Goal: Information Seeking & Learning: Learn about a topic

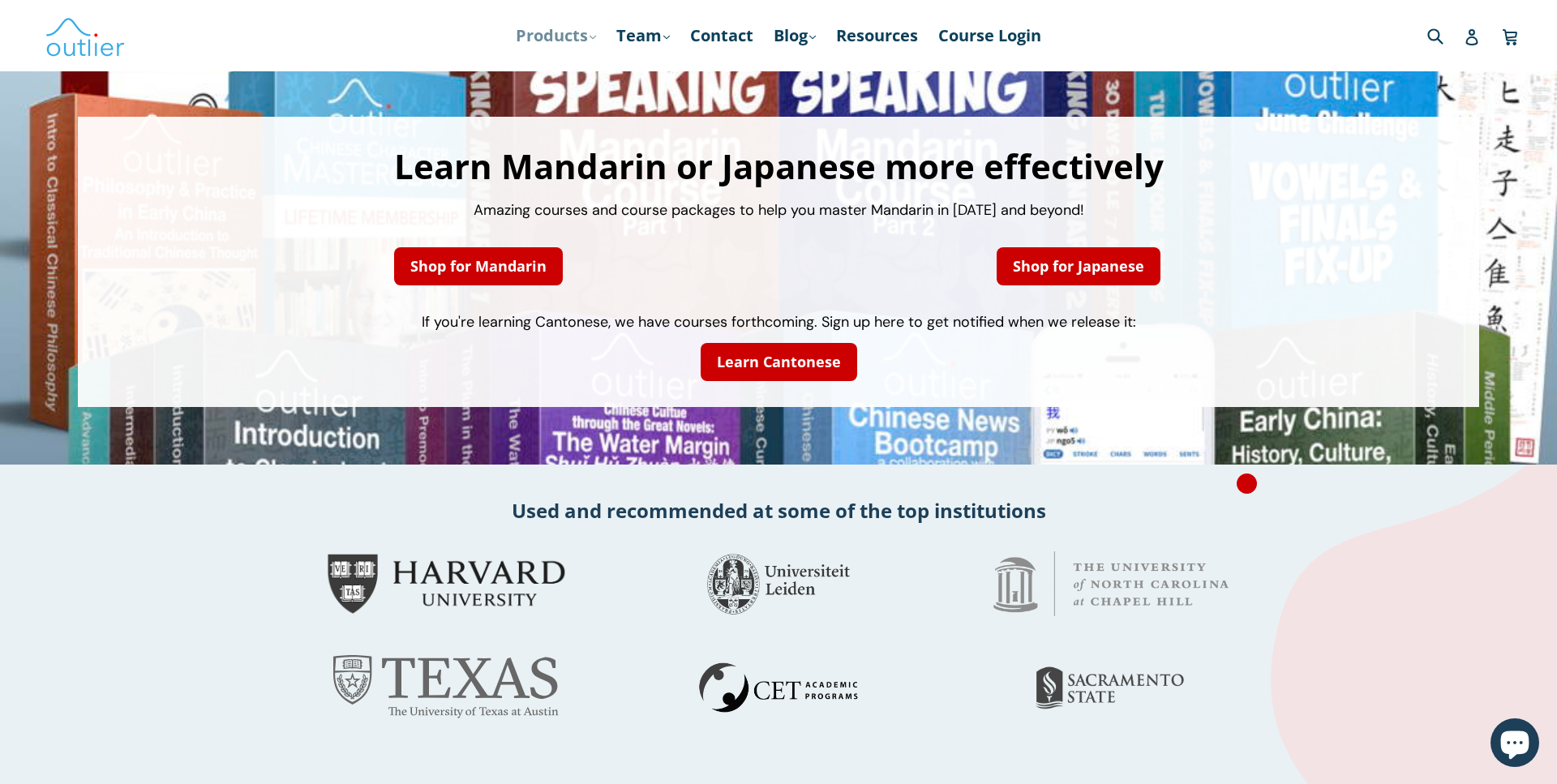
click at [544, 32] on link "Products .cls-1{fill:#231f20} expand" at bounding box center [556, 36] width 97 height 29
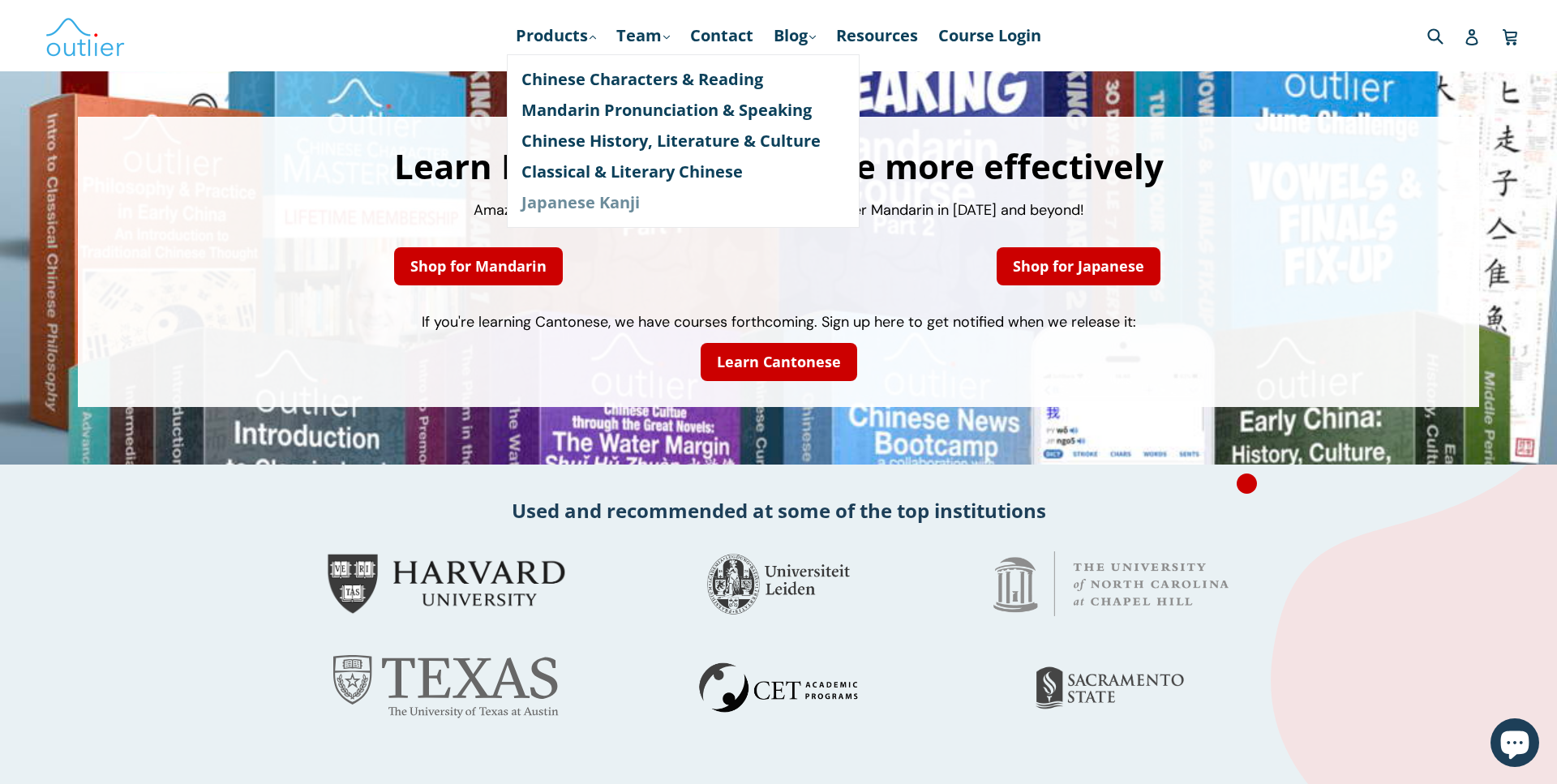
click at [618, 202] on link "Japanese Kanji" at bounding box center [682, 203] width 323 height 31
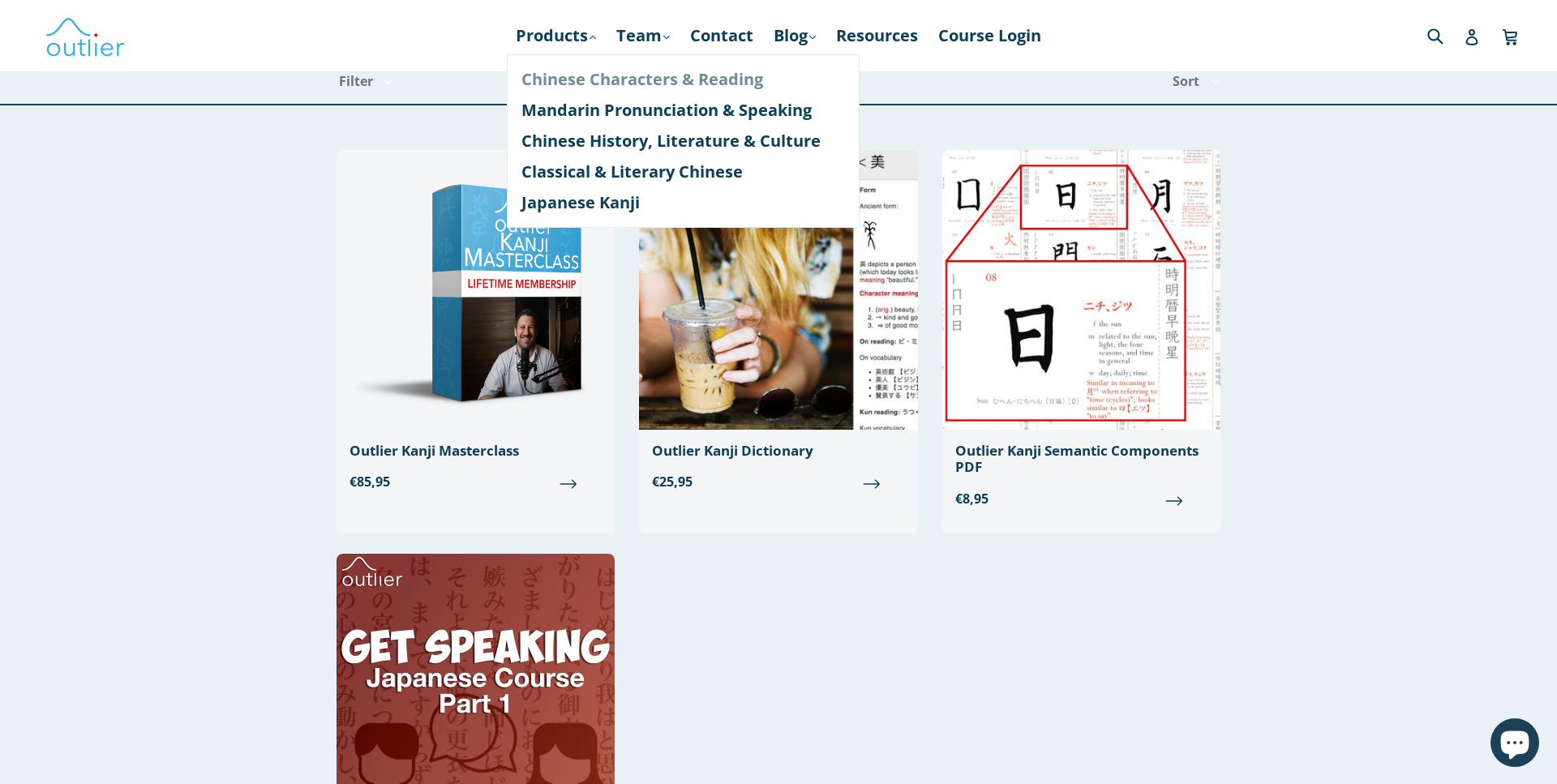
click at [620, 76] on link "Chinese Characters & Reading" at bounding box center [682, 79] width 323 height 31
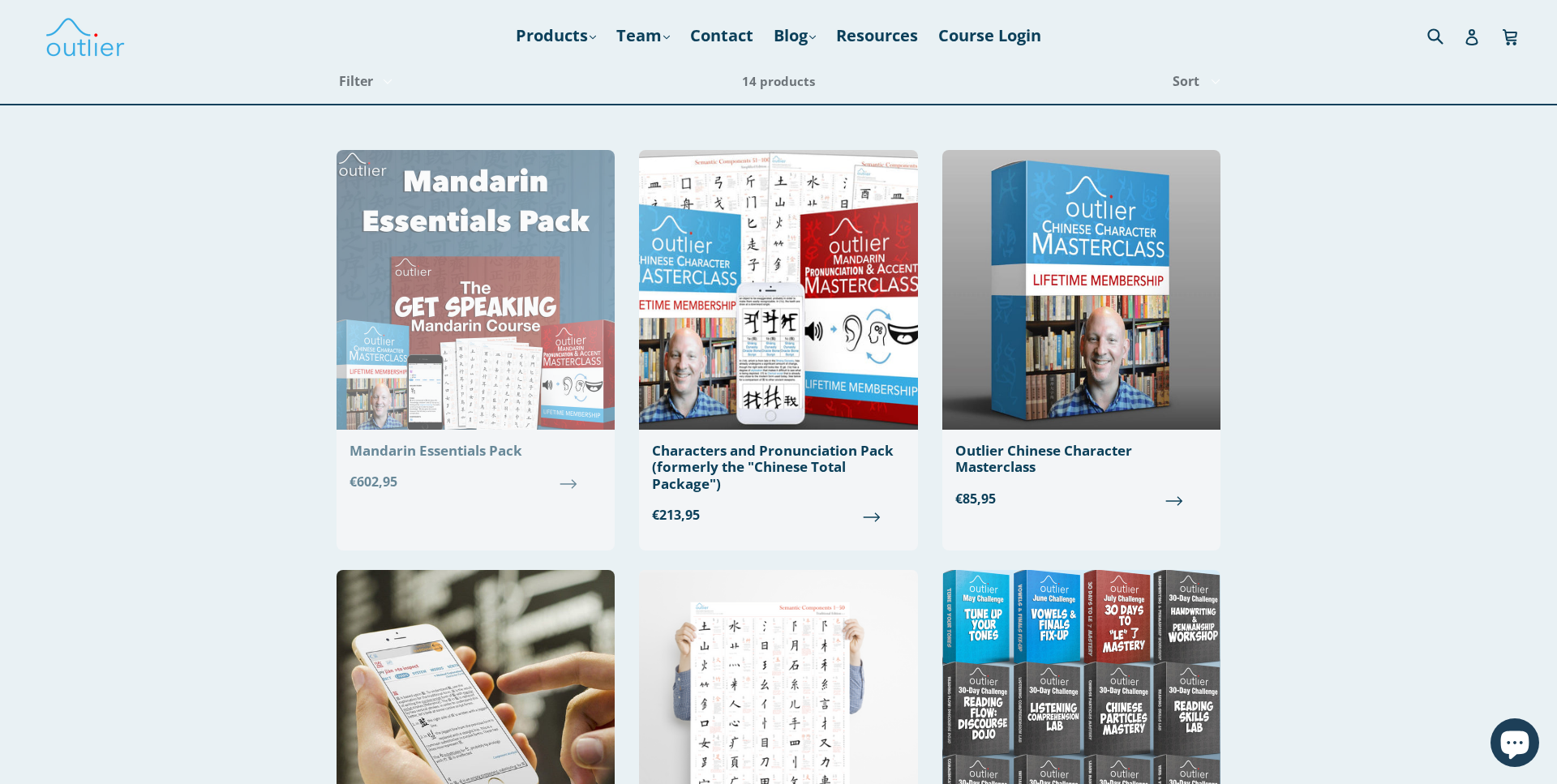
click at [467, 370] on img at bounding box center [475, 290] width 278 height 280
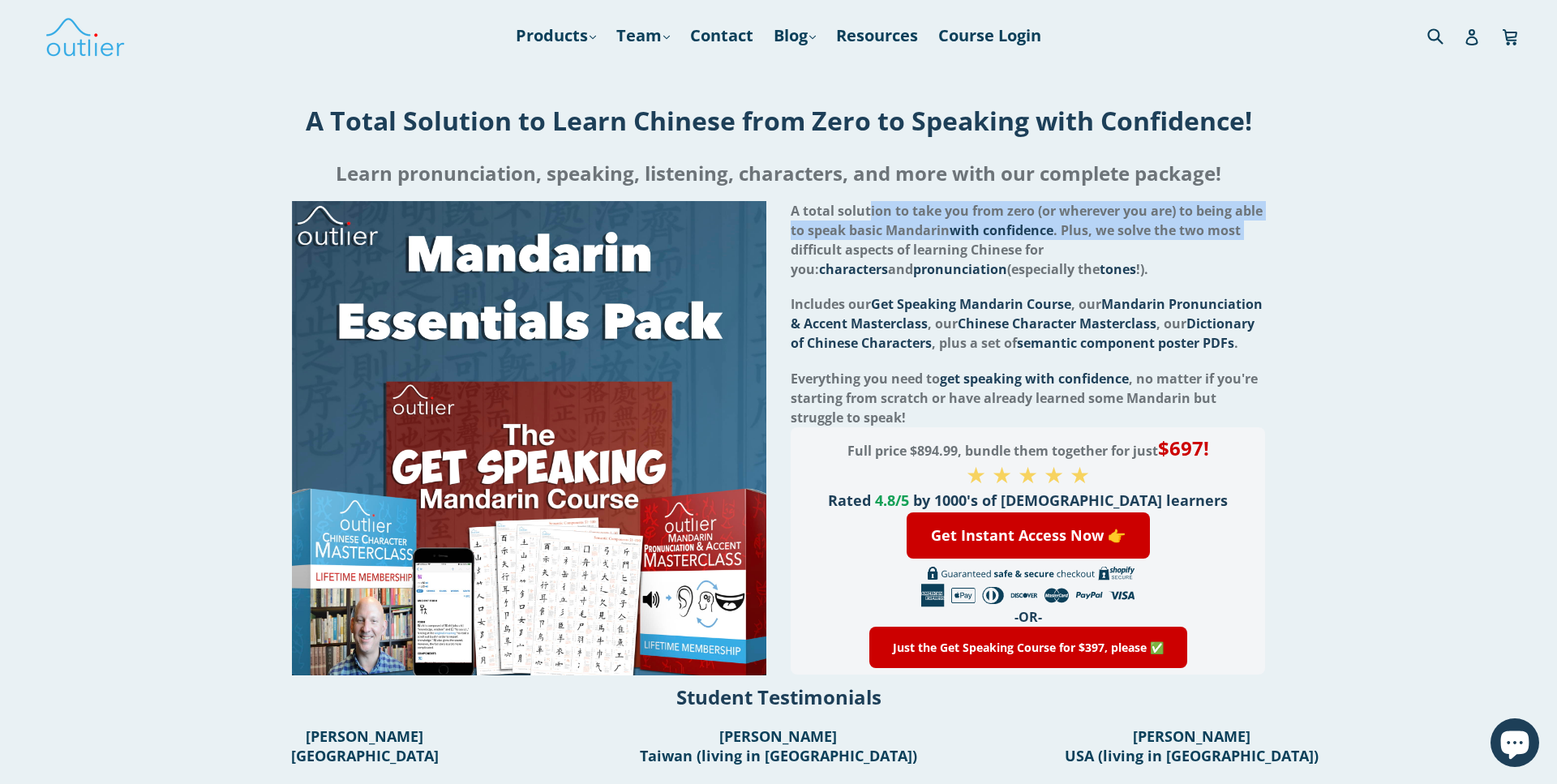
drag, startPoint x: 869, startPoint y: 209, endPoint x: 1283, endPoint y: 235, distance: 414.8
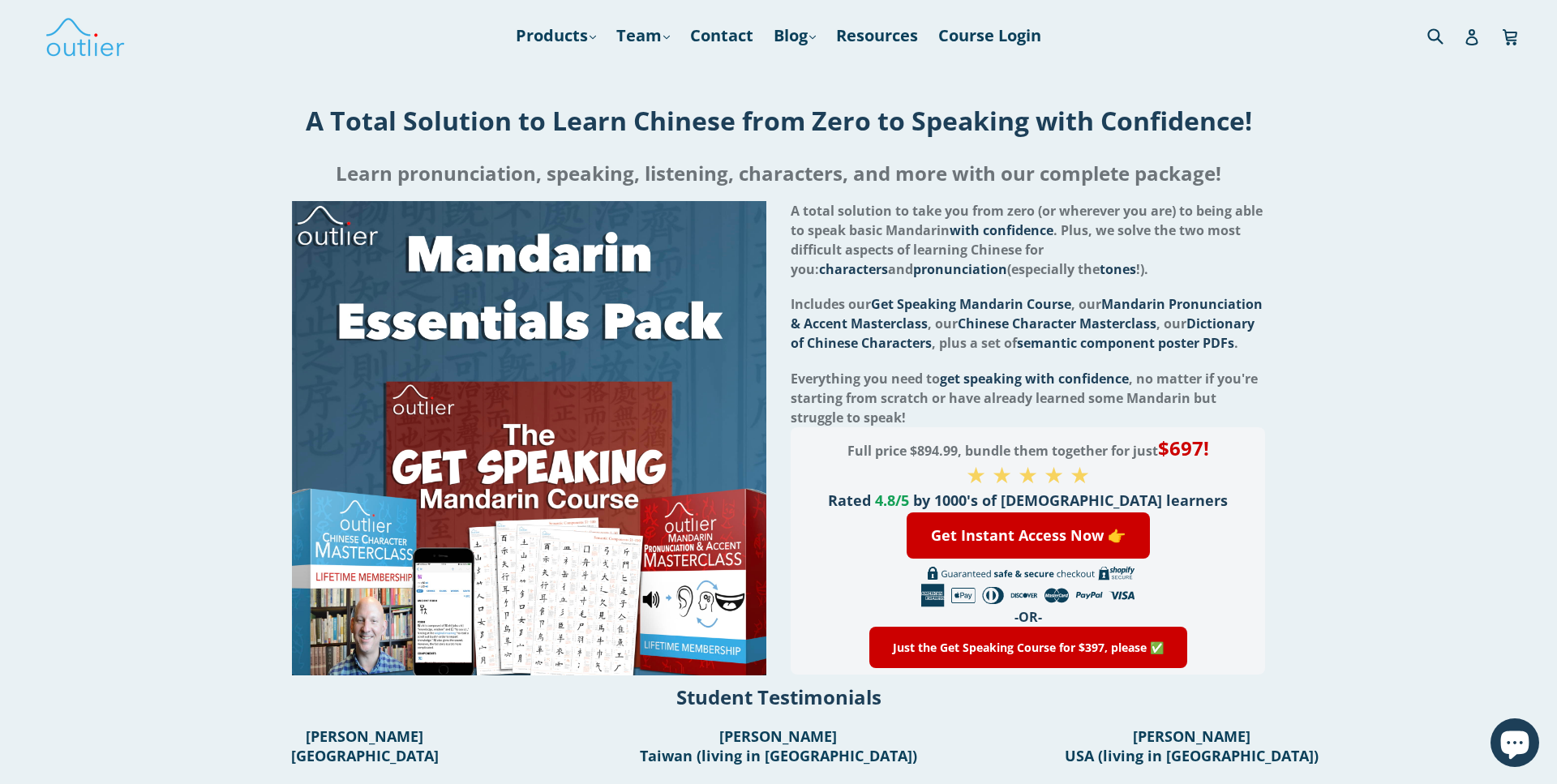
drag, startPoint x: 849, startPoint y: 249, endPoint x: 989, endPoint y: 248, distance: 140.0
click at [989, 248] on span "A total solution to take you from zero (or wherever you are) to being able to s…" at bounding box center [1027, 240] width 472 height 76
click at [996, 249] on span "A total solution to take you from zero (or wherever you are) to being able to s…" at bounding box center [1027, 240] width 472 height 76
click at [888, 260] on span "characters" at bounding box center [854, 270] width 69 height 18
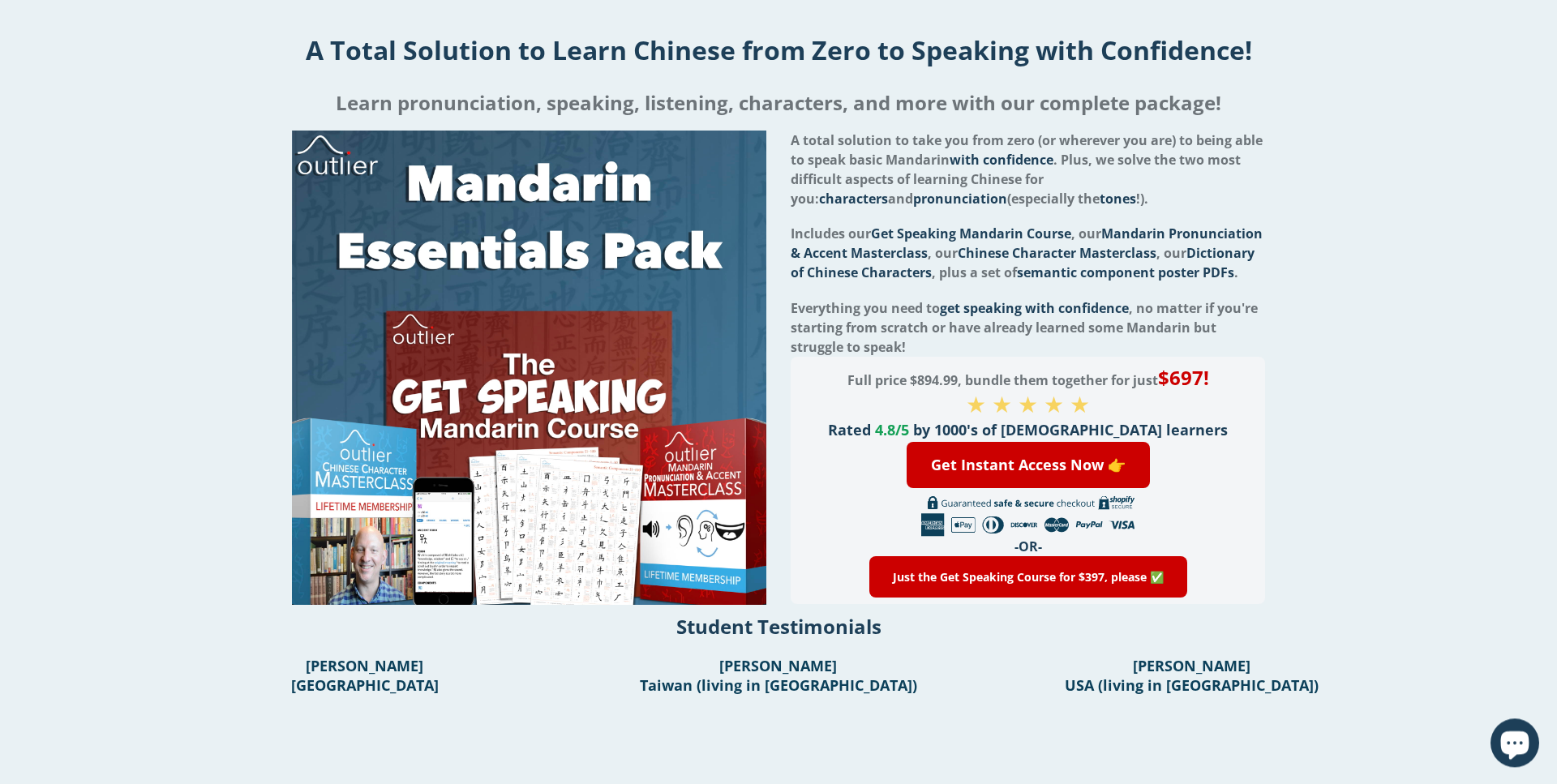
scroll to position [83, 0]
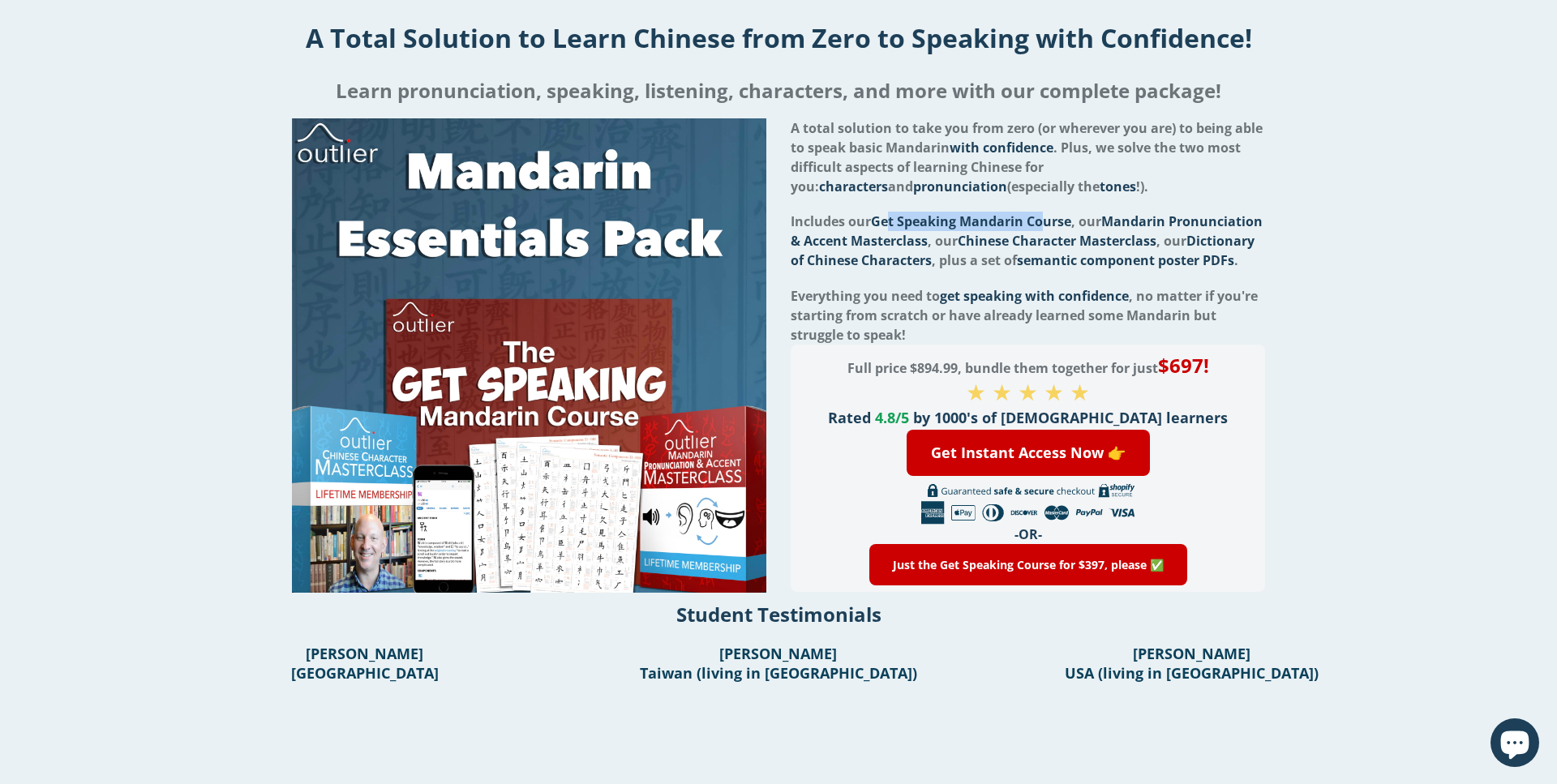
drag, startPoint x: 888, startPoint y: 224, endPoint x: 1051, endPoint y: 224, distance: 163.0
click at [1051, 224] on span "Get Speaking Mandarin Course" at bounding box center [971, 221] width 200 height 18
click at [939, 240] on span "Mandarin Pronunciation & Accent Masterclass" at bounding box center [1027, 230] width 472 height 37
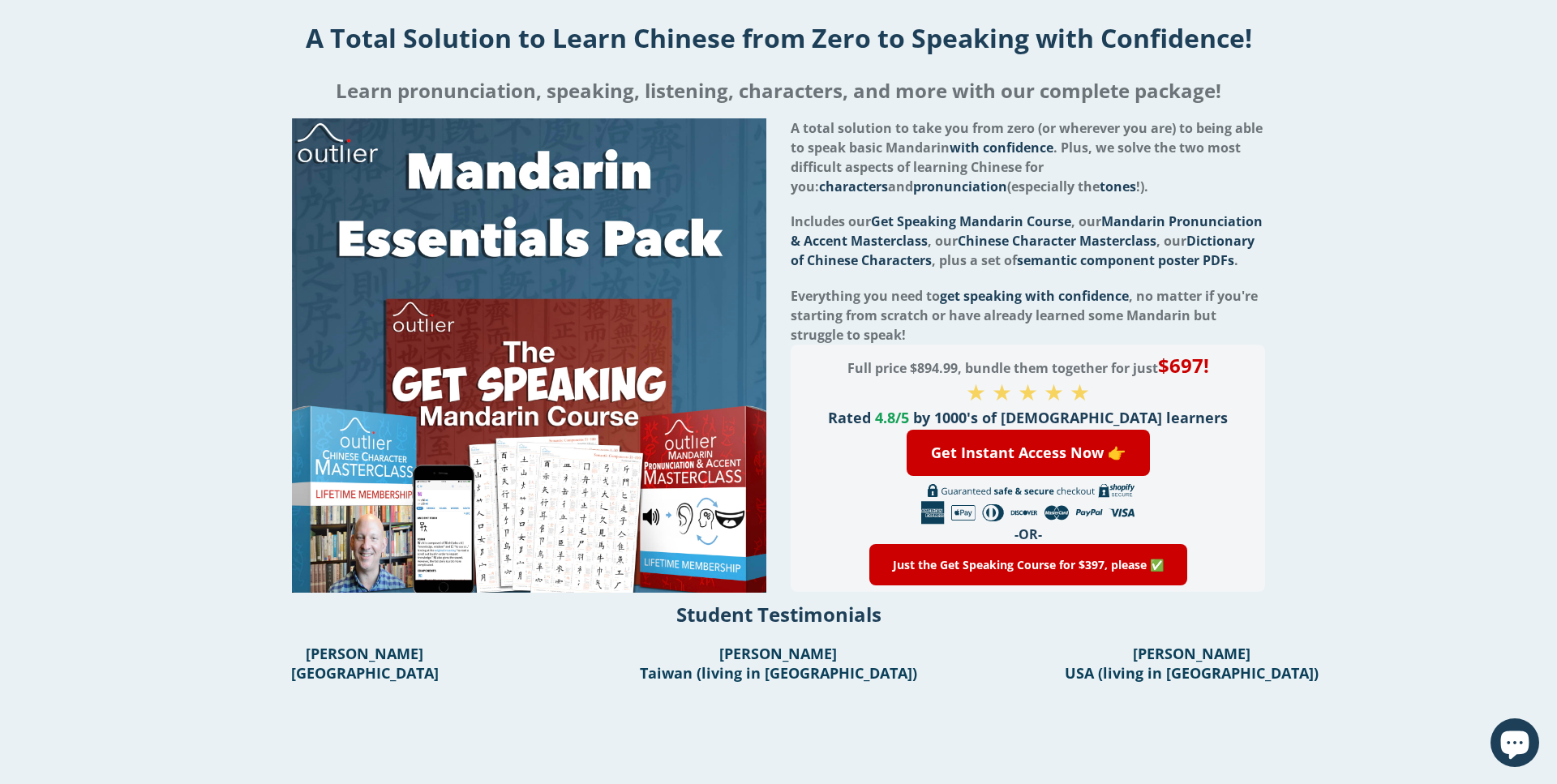
click at [896, 263] on span "Dictionary of Chinese Characters" at bounding box center [1022, 250] width 464 height 37
click at [533, 536] on img at bounding box center [529, 355] width 475 height 474
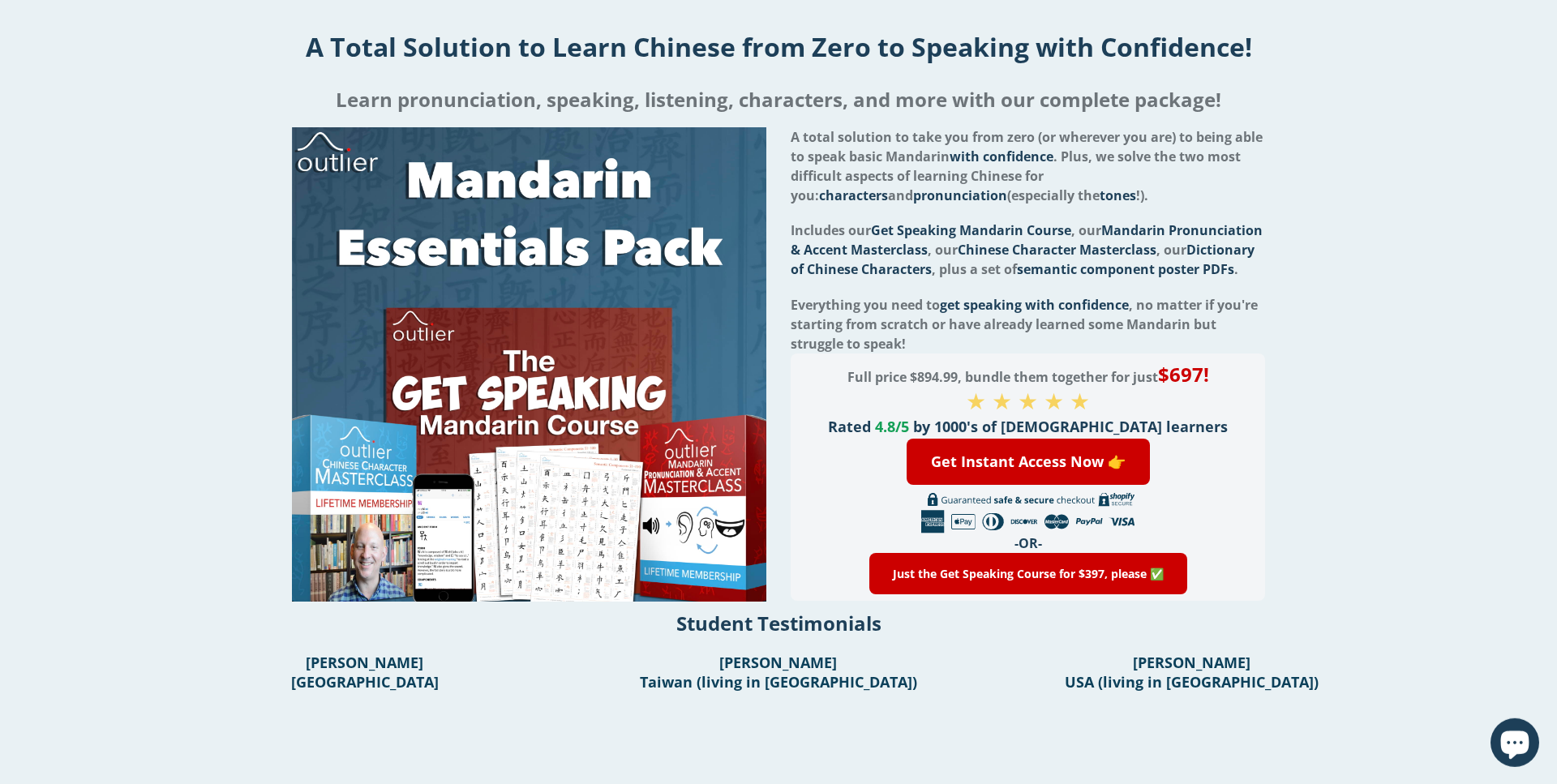
scroll to position [0, 0]
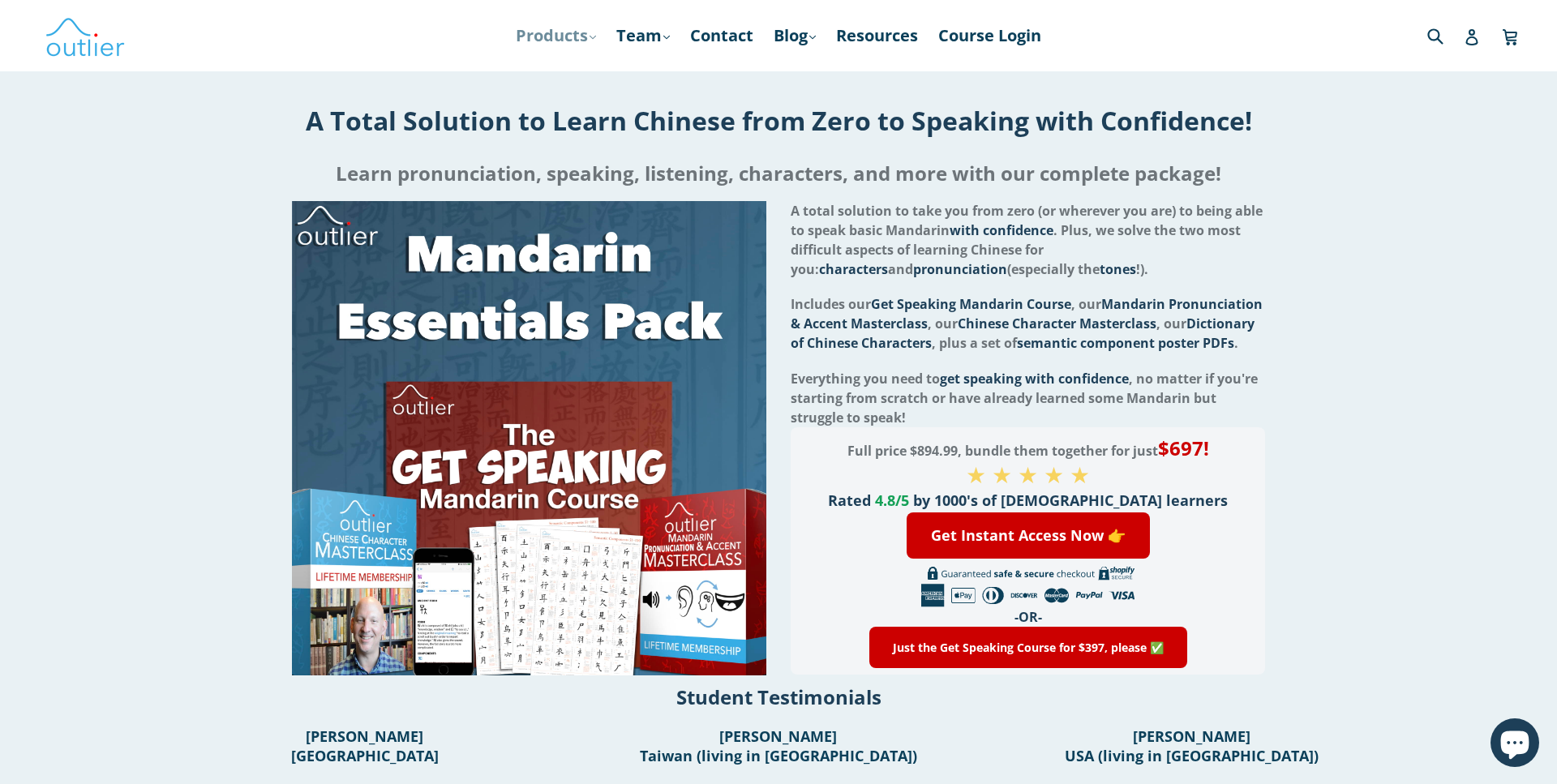
click at [580, 37] on link "Products .cls-1{fill:#231f20} expand" at bounding box center [556, 36] width 97 height 29
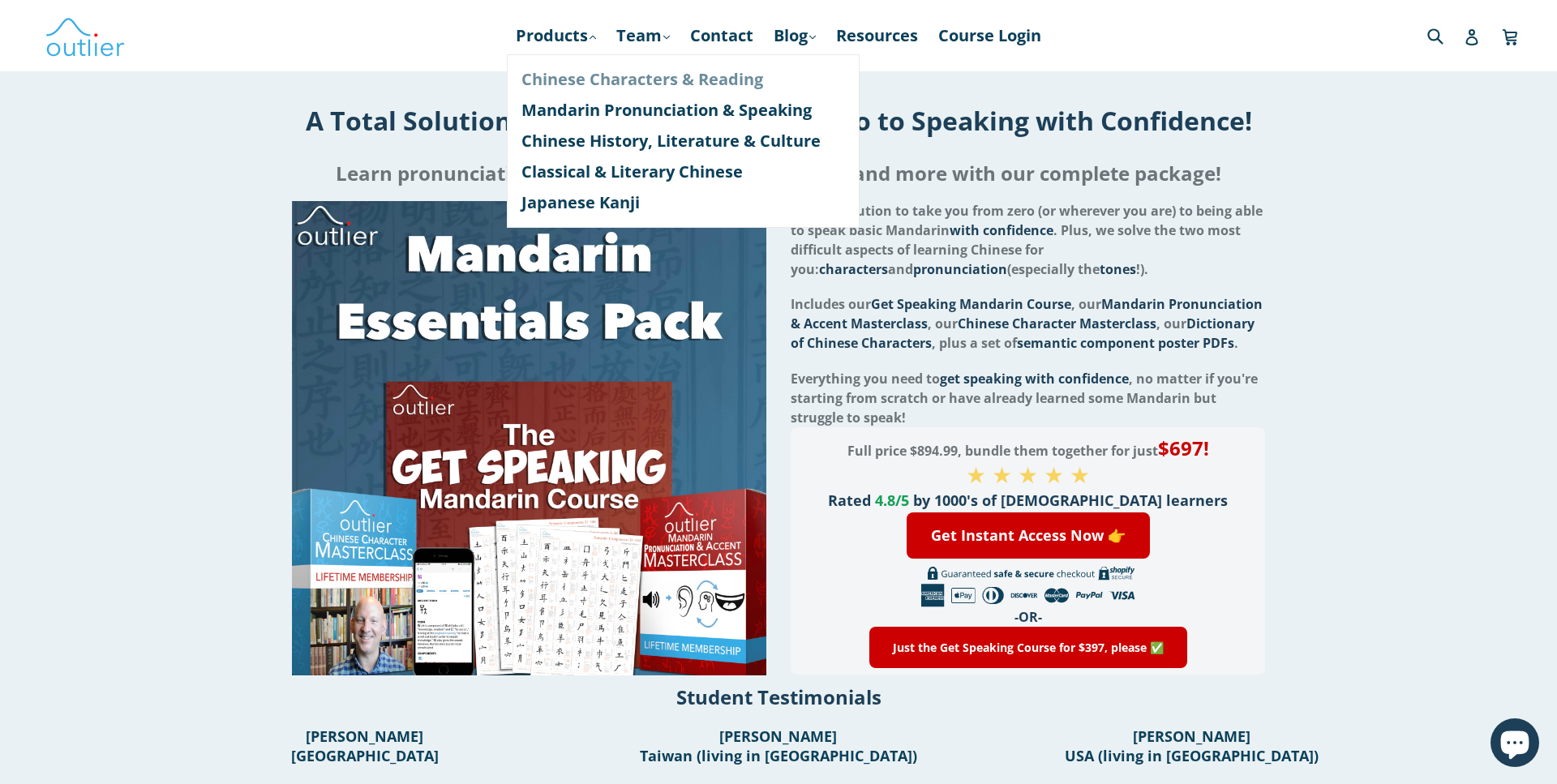
click at [676, 85] on link "Chinese Characters & Reading" at bounding box center [682, 79] width 323 height 31
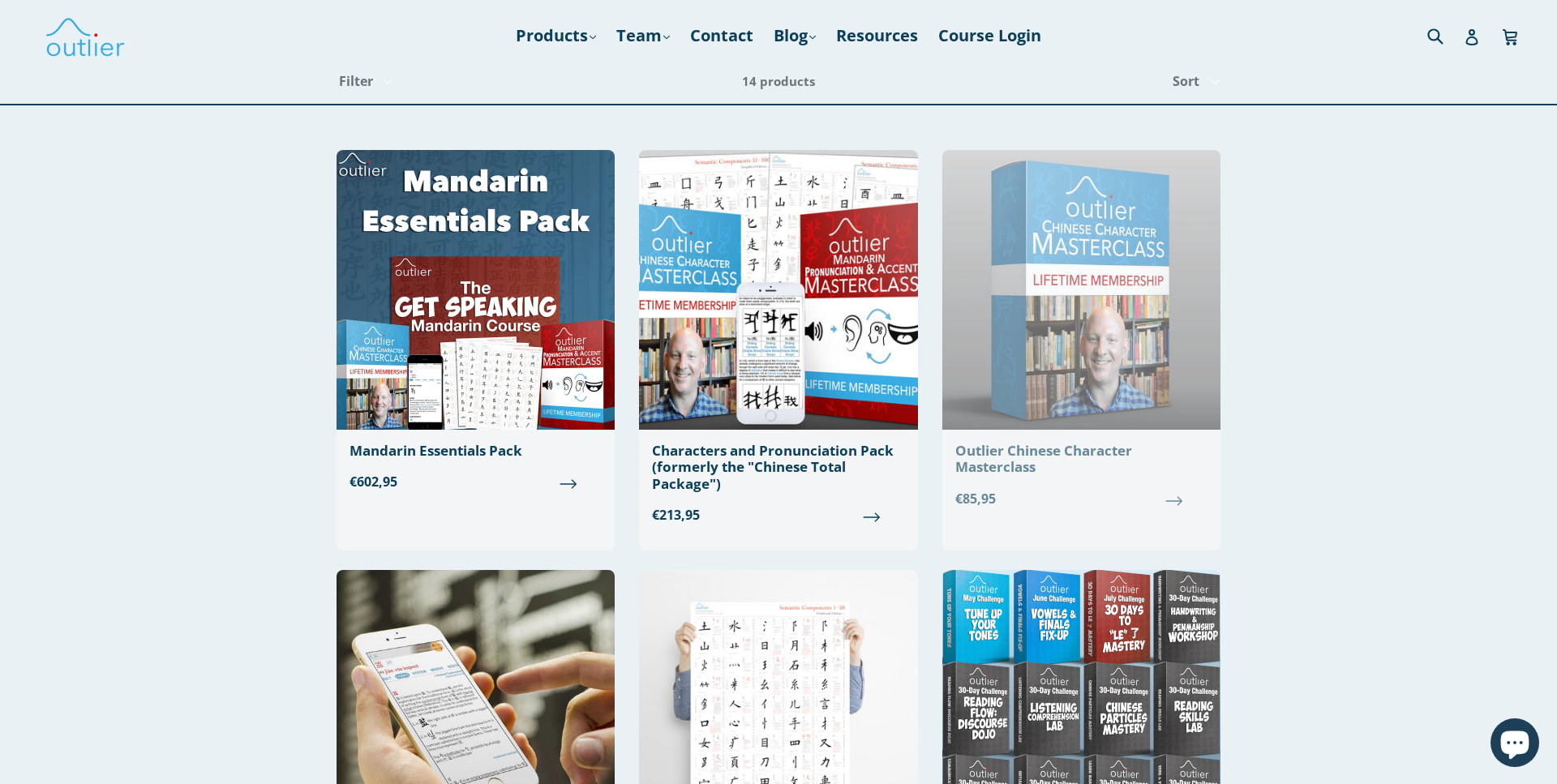
click at [1069, 346] on img at bounding box center [1081, 290] width 278 height 280
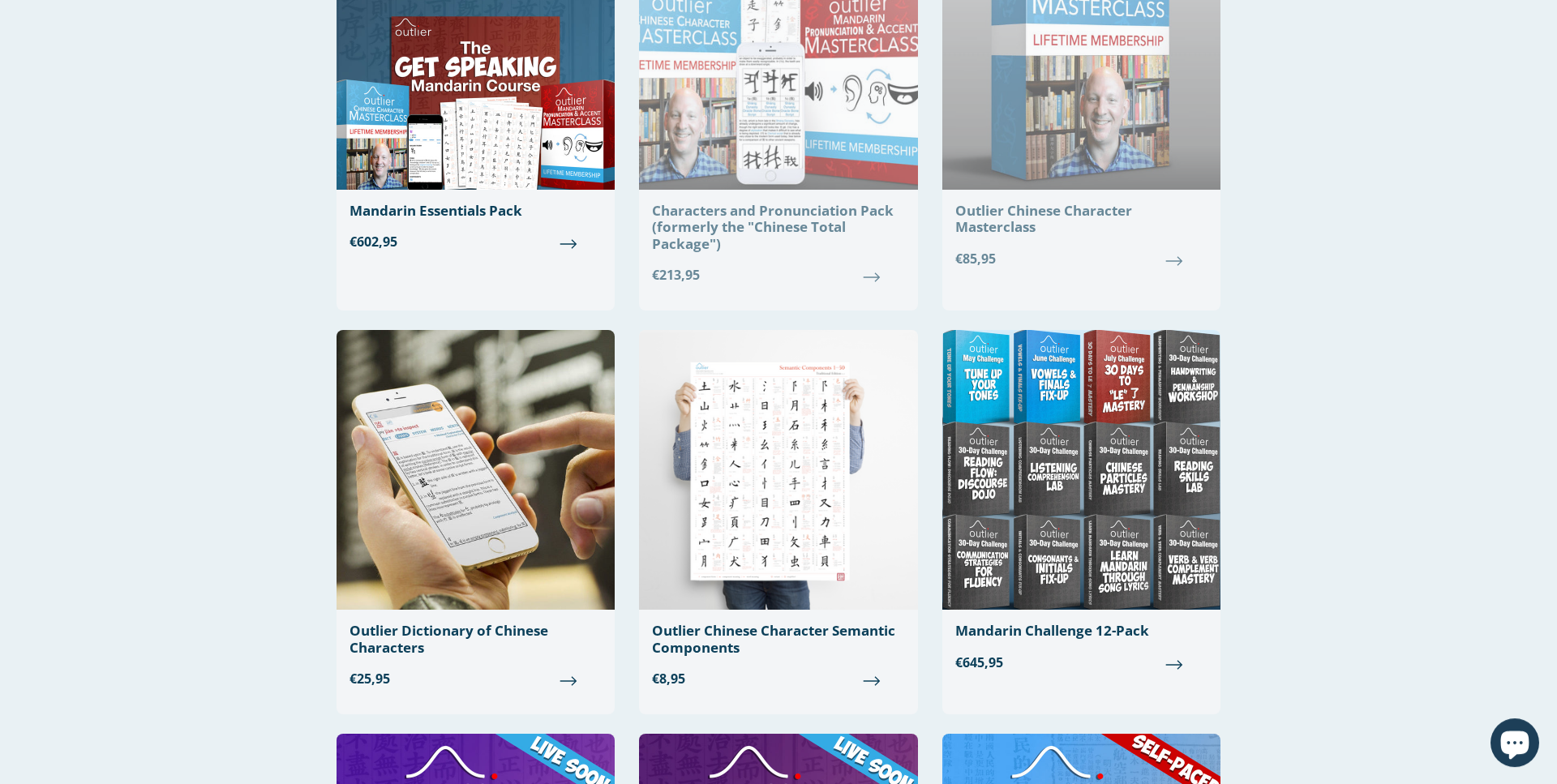
scroll to position [248, 0]
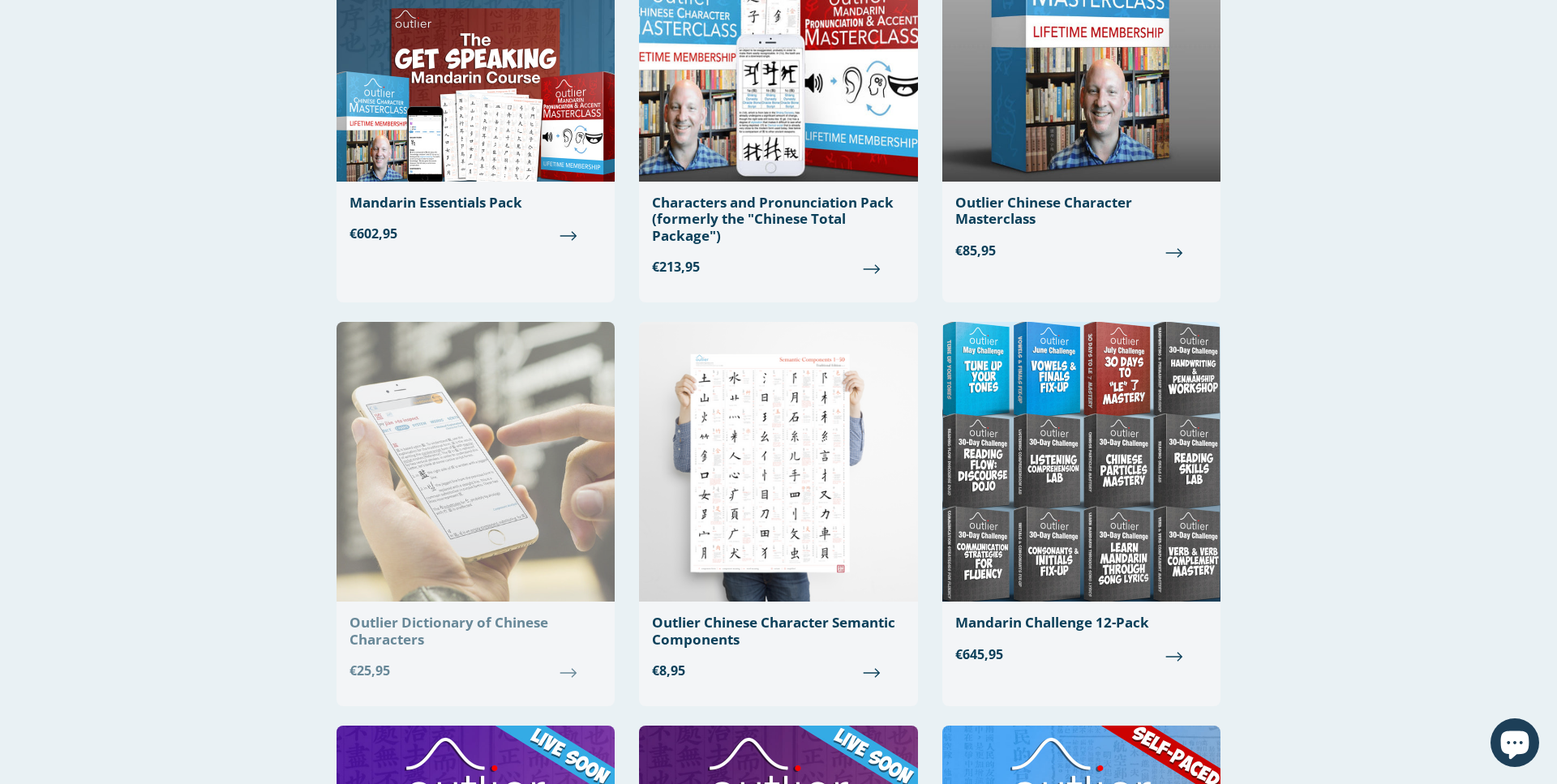
click at [541, 453] on img at bounding box center [475, 461] width 278 height 280
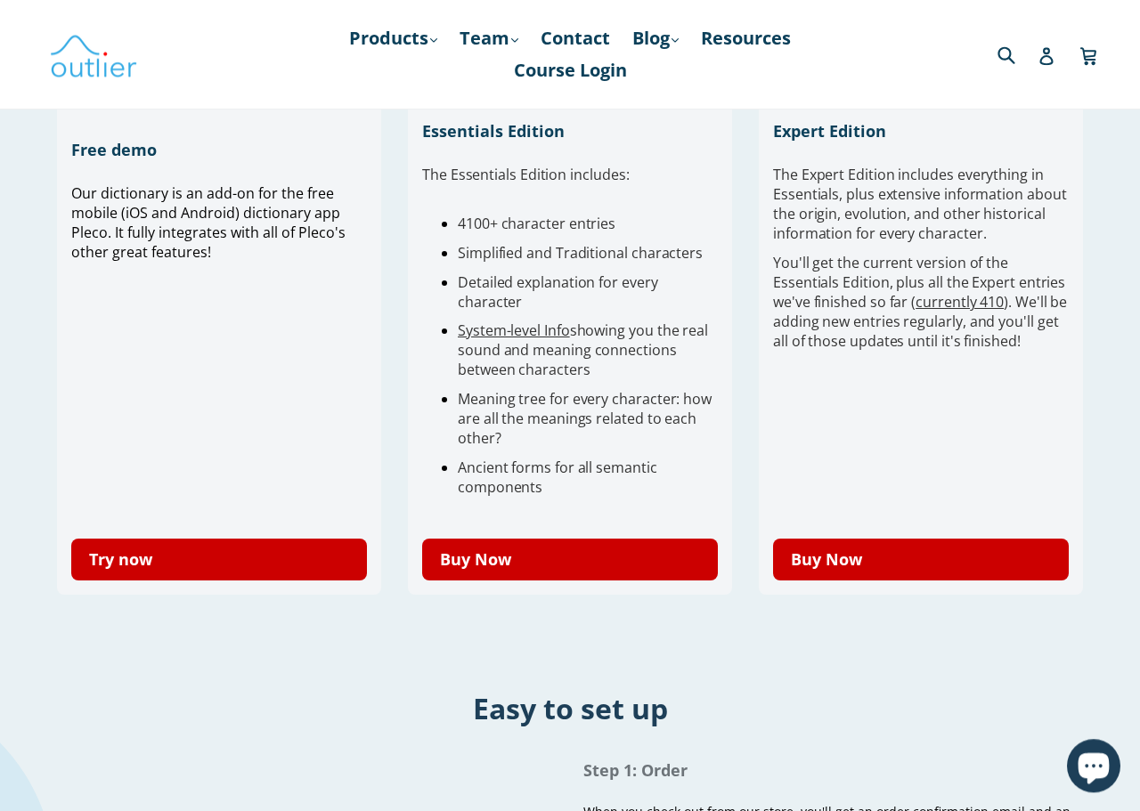
scroll to position [545, 0]
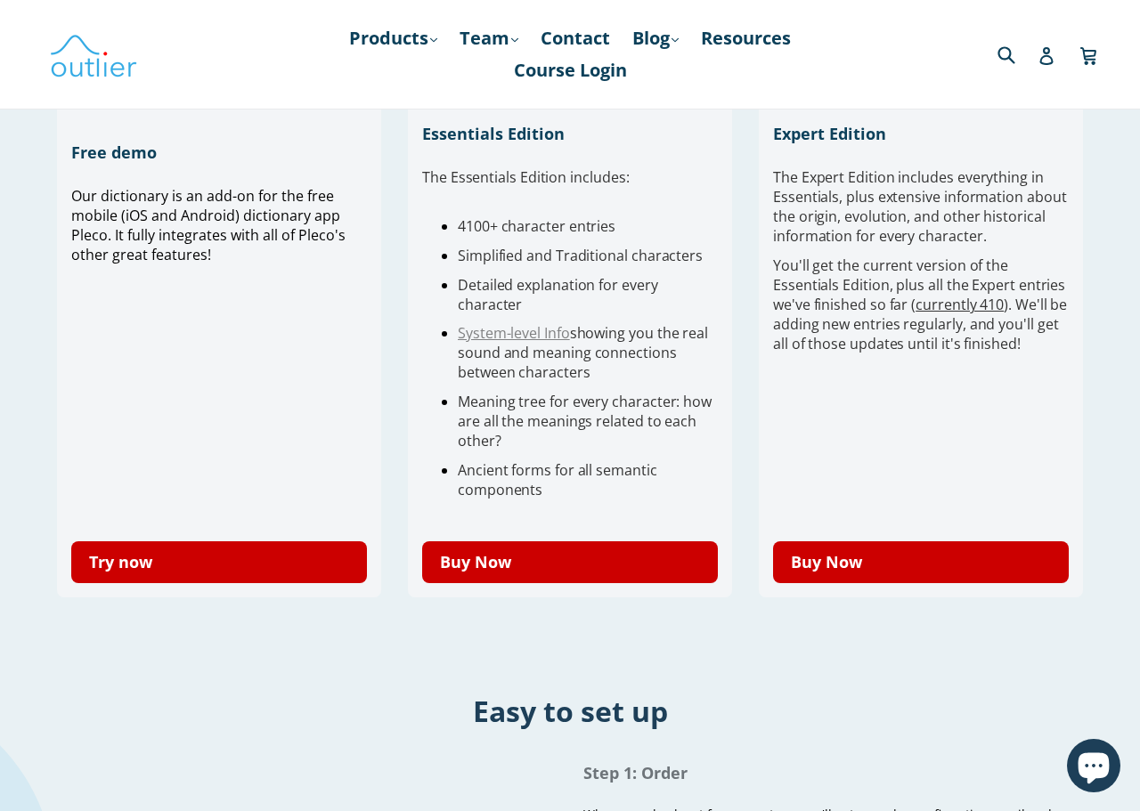
click at [532, 337] on link "System-level Info" at bounding box center [514, 333] width 112 height 20
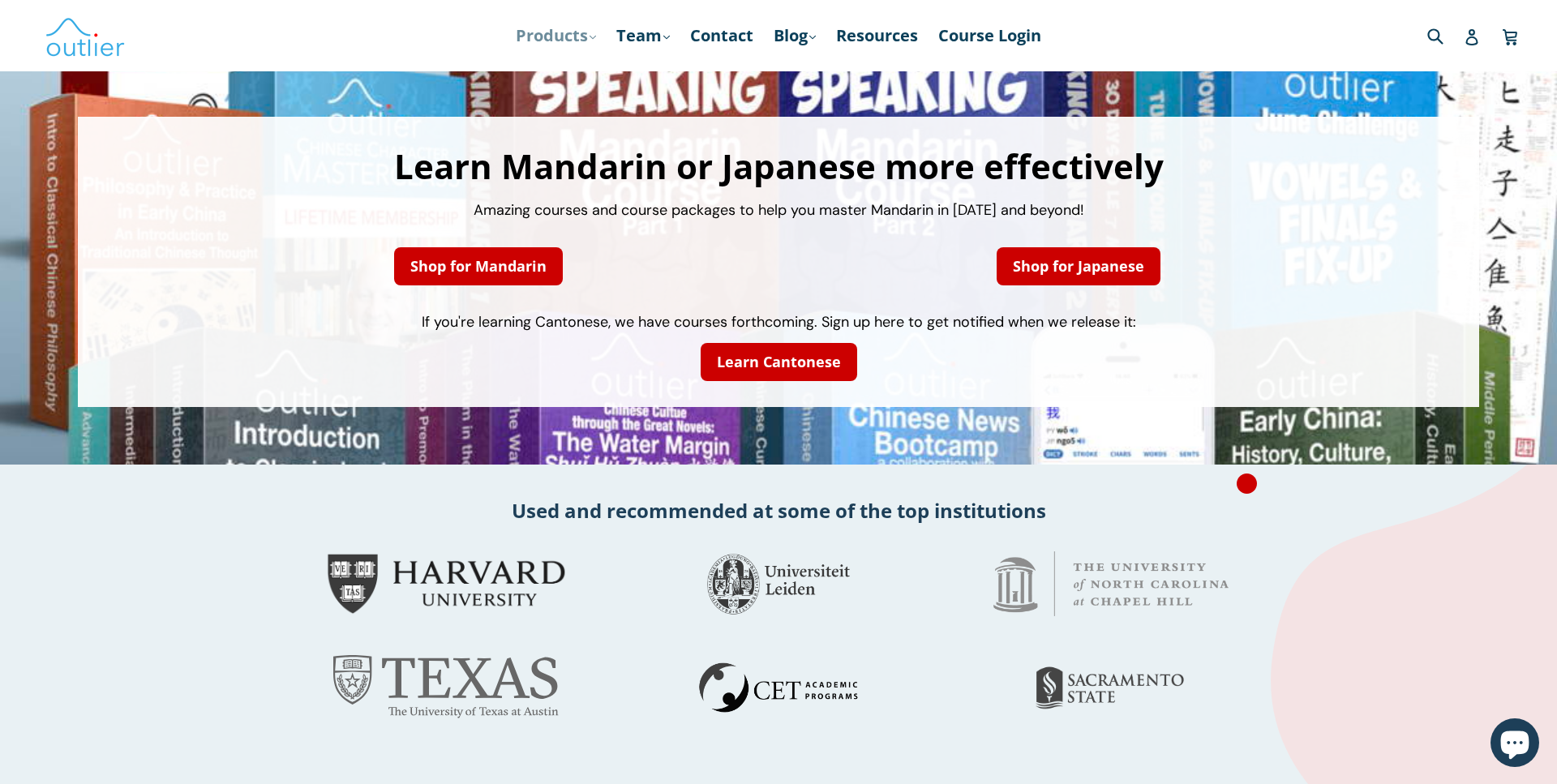
click at [564, 44] on link "Products .cls-1{fill:#231f20} expand" at bounding box center [556, 36] width 97 height 29
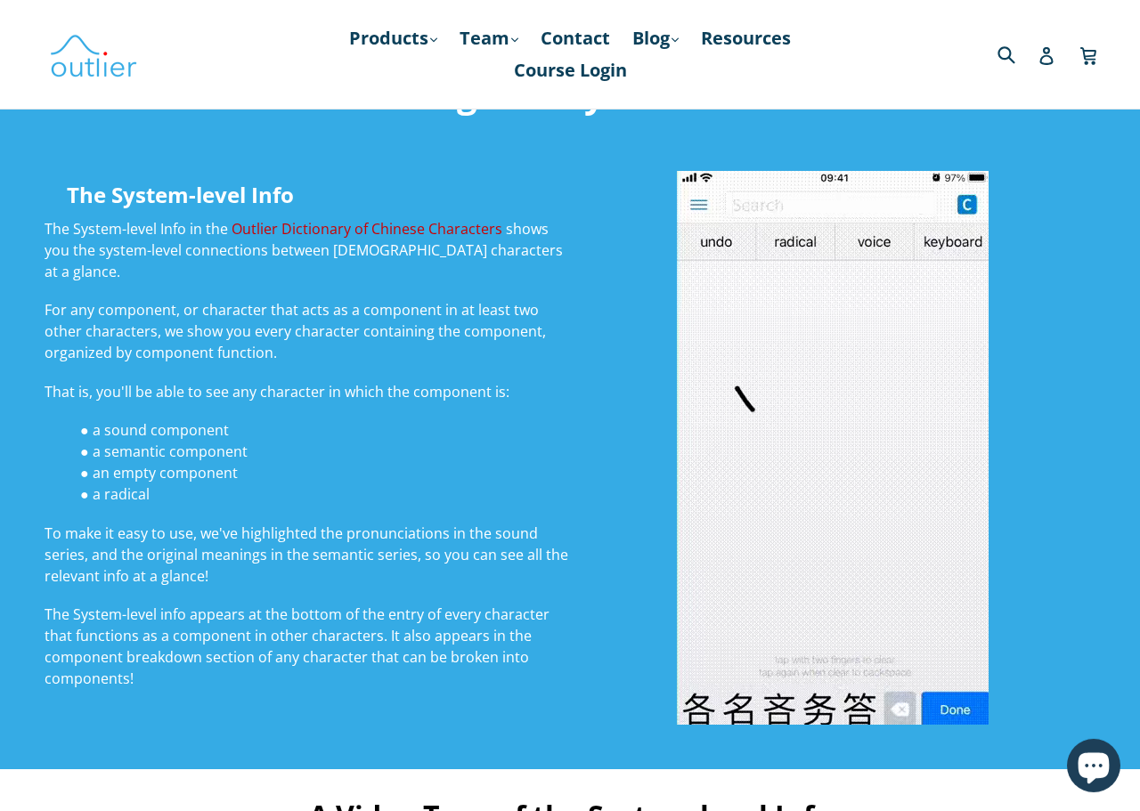
scroll to position [182, 0]
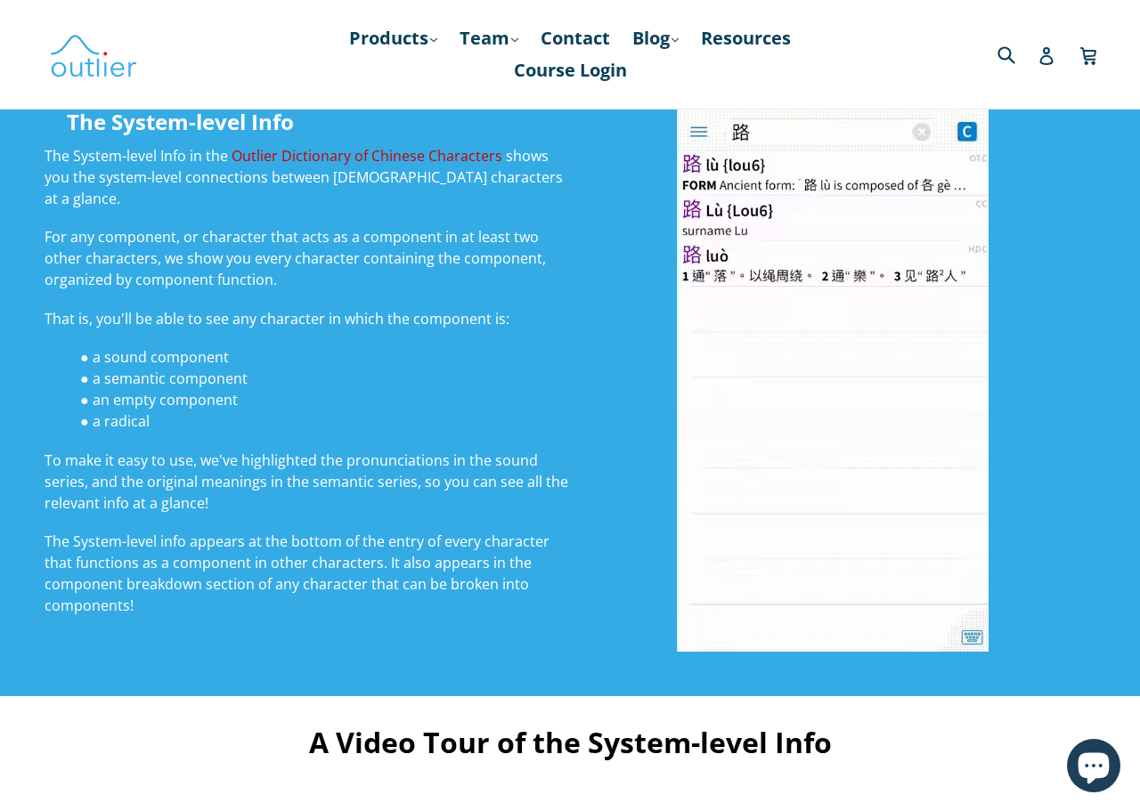
click at [792, 286] on video at bounding box center [833, 375] width 312 height 554
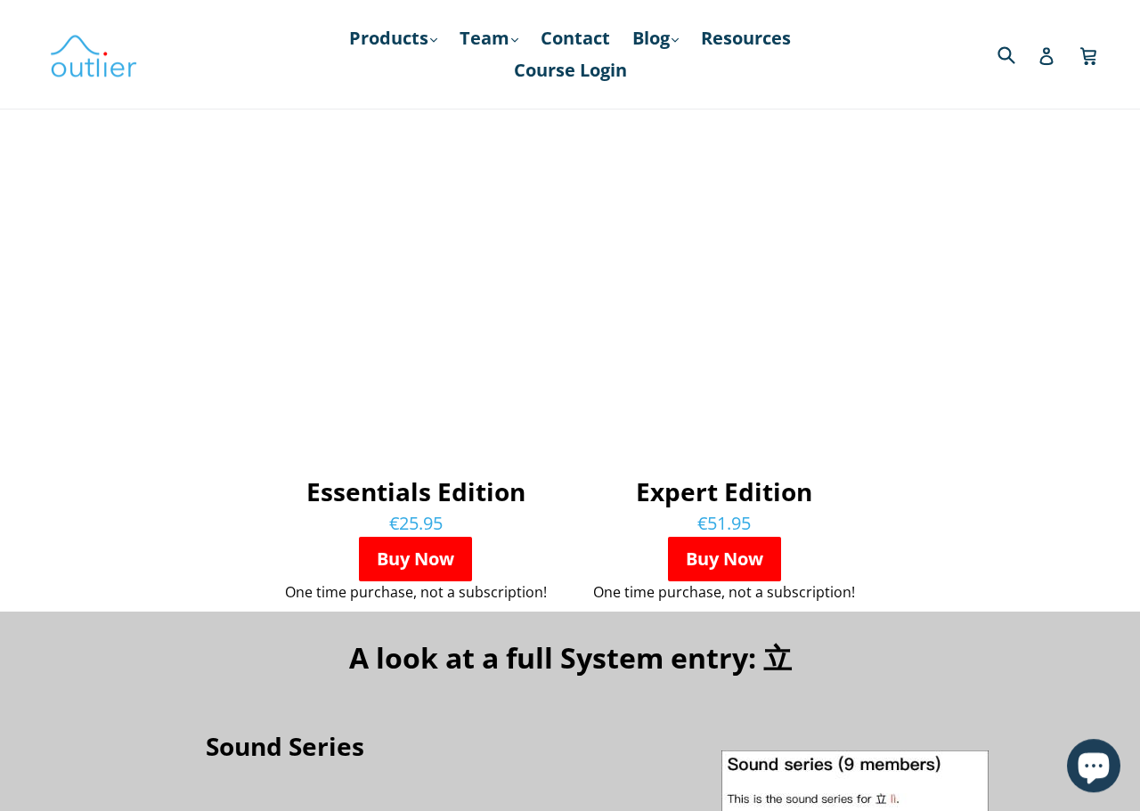
scroll to position [908, 0]
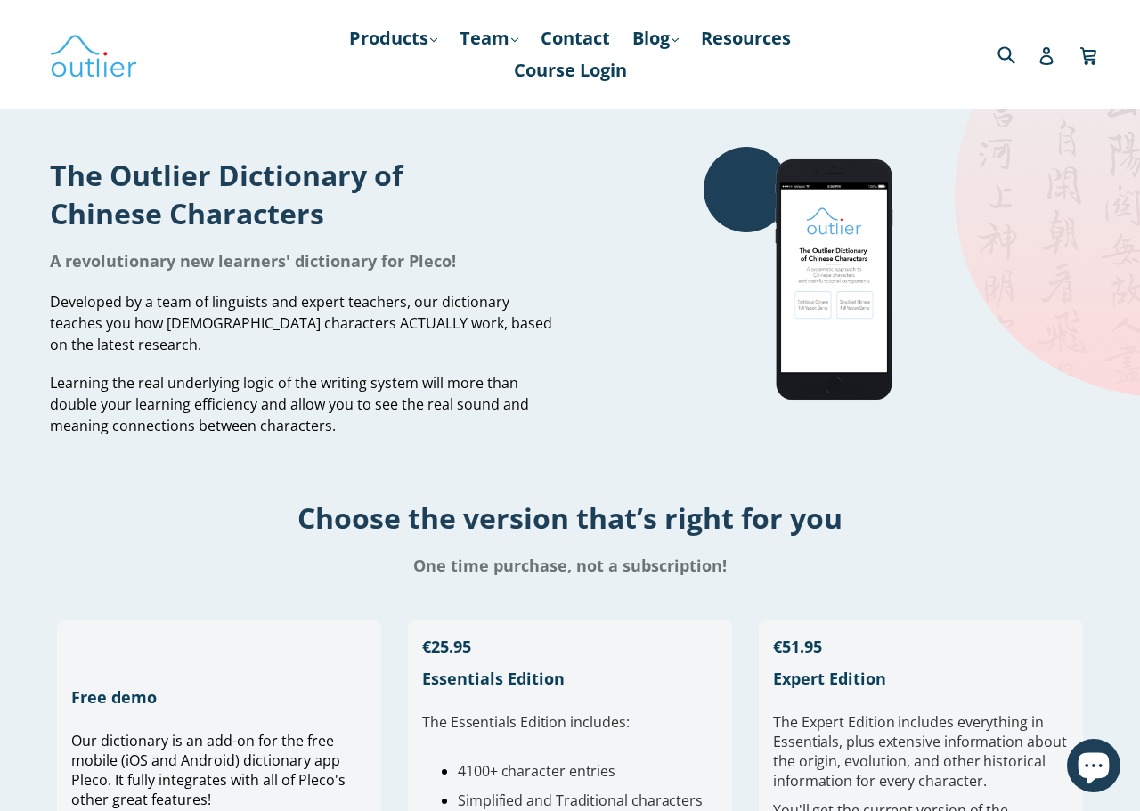
scroll to position [545, 0]
